Goal: Information Seeking & Learning: Learn about a topic

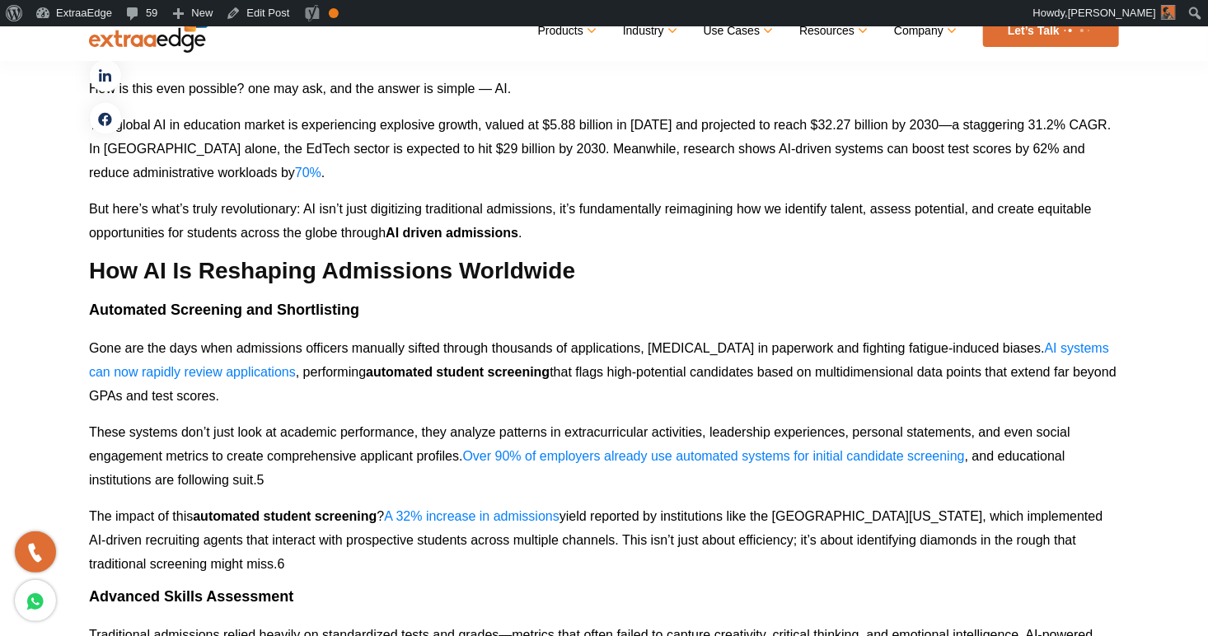
scroll to position [1222, 0]
